Goal: Information Seeking & Learning: Learn about a topic

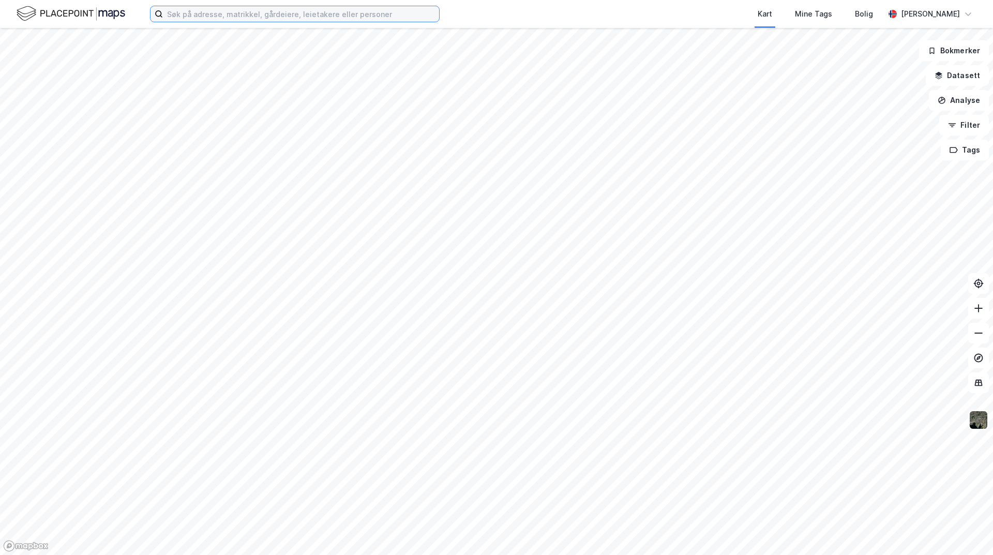
click at [204, 17] on input at bounding box center [301, 14] width 276 height 16
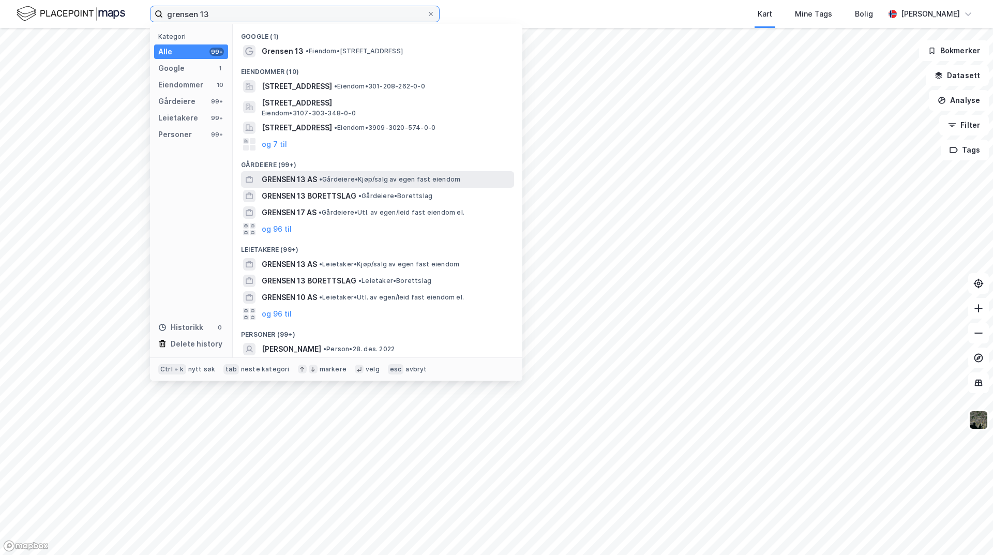
type input "grensen 13"
click at [332, 181] on span "• Gårdeiere • Kjøp/salg av egen fast eiendom" at bounding box center [389, 179] width 141 height 8
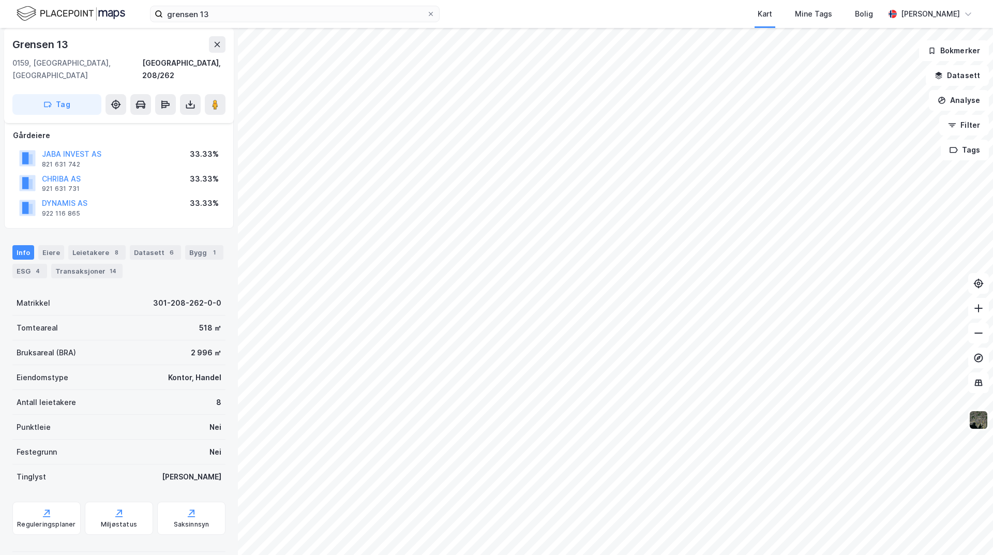
scroll to position [90, 0]
click at [90, 263] on div "Transaksjoner 14" at bounding box center [86, 270] width 71 height 14
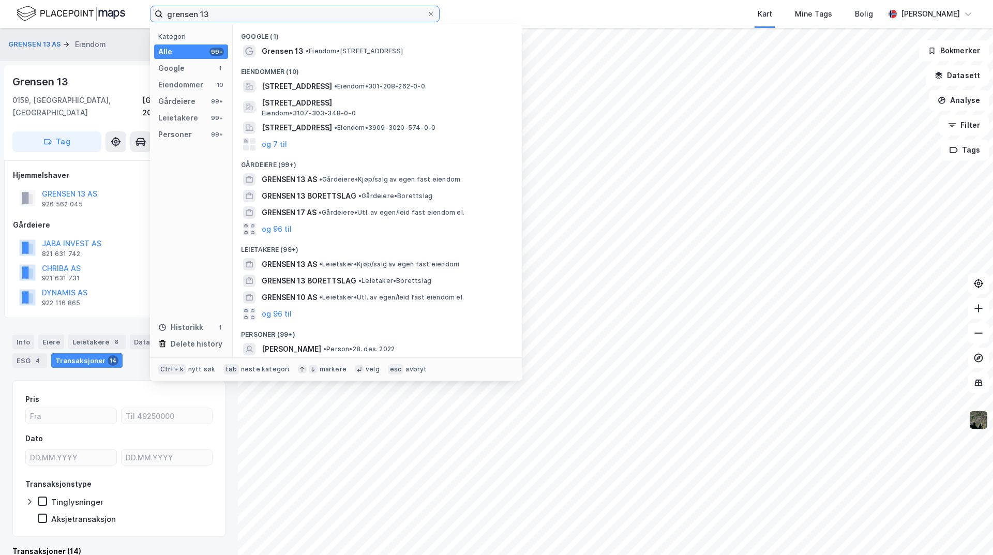
click at [256, 9] on input "grensen 13" at bounding box center [295, 14] width 264 height 16
drag, startPoint x: 256, startPoint y: 9, endPoint x: 158, endPoint y: 10, distance: 98.2
click at [158, 10] on label "grensen 13" at bounding box center [294, 14] width 289 height 17
click at [245, 11] on input "grensen 13" at bounding box center [295, 14] width 264 height 16
click at [429, 14] on icon at bounding box center [431, 14] width 6 height 6
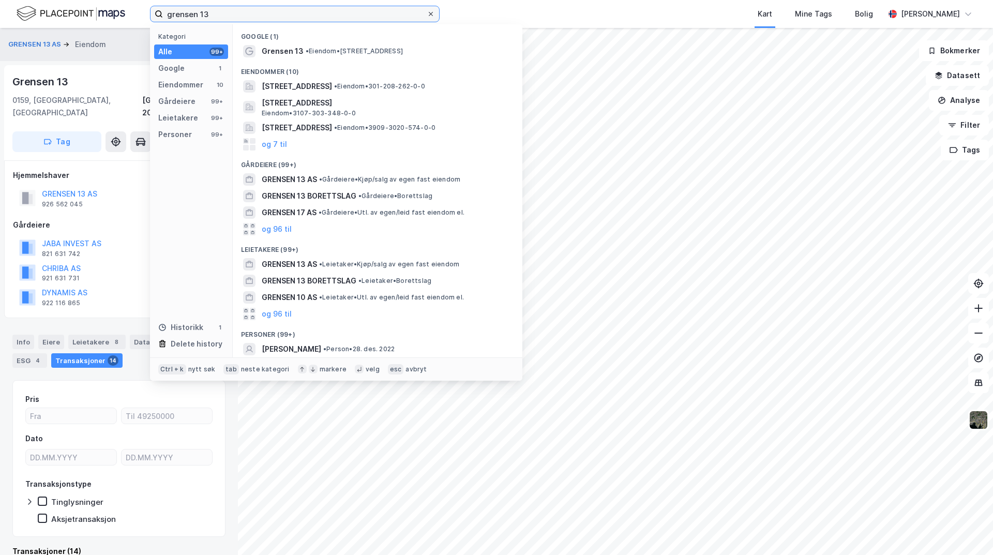
click at [426, 14] on input "grensen 13" at bounding box center [295, 14] width 264 height 16
